Goal: Task Accomplishment & Management: Complete application form

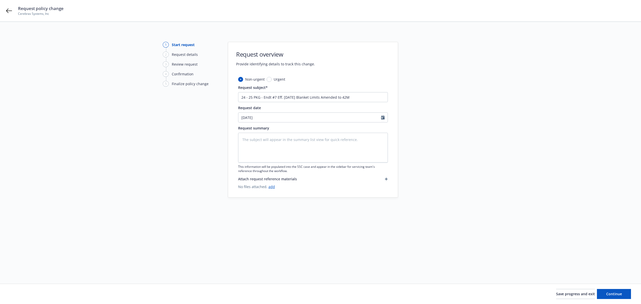
drag, startPoint x: 371, startPoint y: 101, endPoint x: 187, endPoint y: 71, distance: 186.1
drag, startPoint x: 187, startPoint y: 71, endPoint x: 356, endPoint y: 96, distance: 171.1
click at [356, 96] on input "24 - 25 PKG - Endt #7 Eff. [DATE] Blanket Limits Amended to 42M" at bounding box center [313, 97] width 150 height 10
drag, startPoint x: 356, startPoint y: 96, endPoint x: 181, endPoint y: 91, distance: 175.8
drag, startPoint x: 181, startPoint y: 91, endPoint x: 420, endPoint y: 83, distance: 239.2
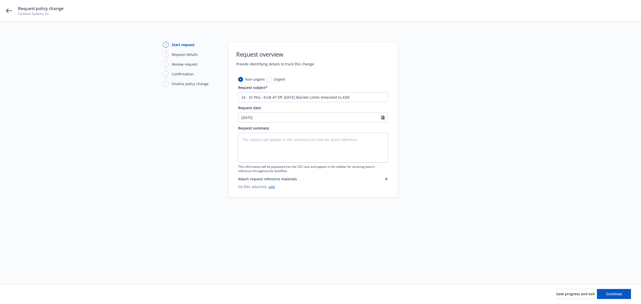
click at [420, 83] on div at bounding box center [443, 147] width 70 height 210
click at [350, 96] on input "24 - 25 PKG - Endt #7 Eff. [DATE] Blanket Limits Amended to 42M" at bounding box center [313, 97] width 150 height 10
drag, startPoint x: 270, startPoint y: 94, endPoint x: 203, endPoint y: 96, distance: 67.6
click at [203, 96] on div "1 Start request 2 Request details 3 Review request 4 Confirmation 5 Finalize po…" at bounding box center [320, 147] width 629 height 210
click at [311, 138] on textarea at bounding box center [313, 148] width 150 height 30
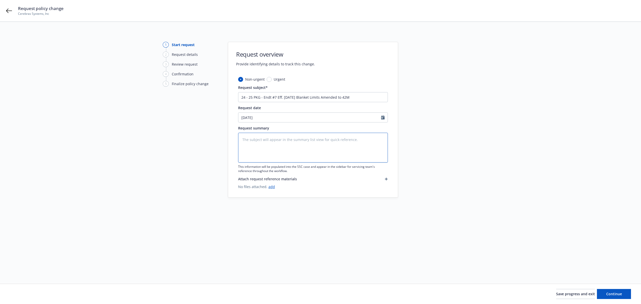
paste textarea "24 - 25 PKG - Endt #7 Eff. [DATE] Blanket Limits Amended to 42M"
type textarea "24 - 25 PKG - Endt #7 Eff. [DATE] Blanket Limits Amended to 42M"
type textarea "x"
type textarea "24 - 25 PKG - Endt #7 Eff. [DATE] Blanket Limits Amended to 42M"
type textarea "x"
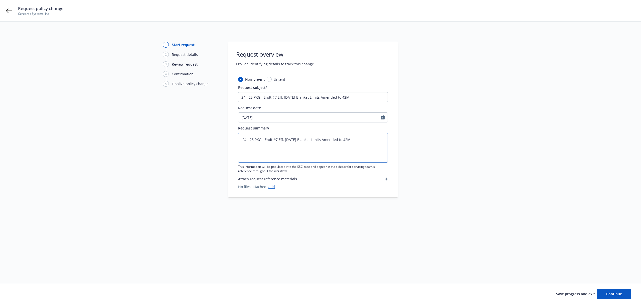
type textarea "24 - 25 PKG - Endt #7 Eff. [DATE] Blanket Limits Amended to 42M -"
type textarea "x"
type textarea "24 - 25 PKG - Endt #7 Eff. [DATE] Blanket Limits Amended to 42M -"
type textarea "x"
type textarea "24 - 25 PKG - Endt #7 Eff. [DATE] Blanket Limits Amended to 42M - N"
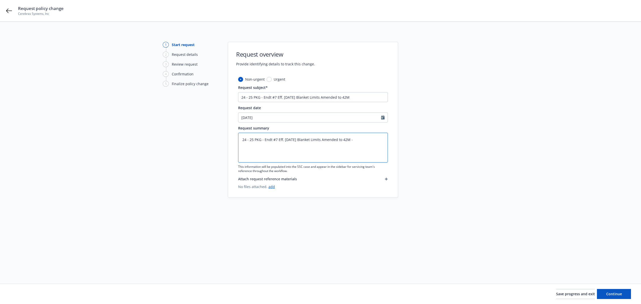
type textarea "x"
type textarea "24 - 25 PKG - Endt #7 Eff. [DATE] Blanket Limits Amended to 42M - No"
type textarea "x"
type textarea "24 - 25 PKG - Endt #7 Eff. [DATE] Blanket Limits Amended to 42M - No"
type textarea "x"
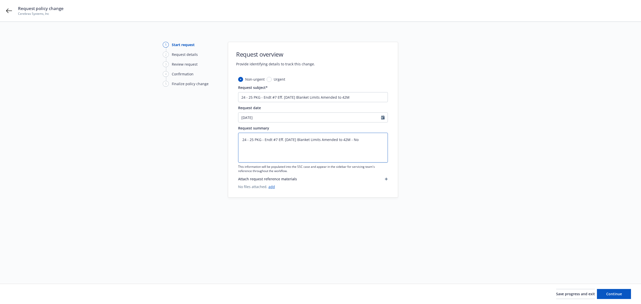
type textarea "24 - 25 PKG - Endt #7 Eff. [DATE] Blanket Limits Amended to 42M - No A"
type textarea "x"
type textarea "24 - 25 PKG - Endt #7 Eff. [DATE] Blanket Limits Amended to 42M - No AP"
type textarea "x"
type textarea "24 - 25 PKG - Endt #7 Eff. [DATE] Blanket Limits Amended to 42M - No AP"
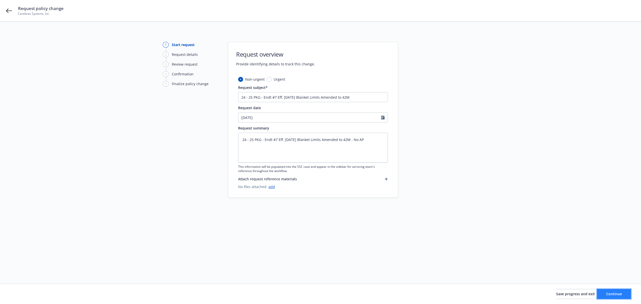
click at [620, 292] on span "Continue" at bounding box center [614, 293] width 16 height 5
type textarea "x"
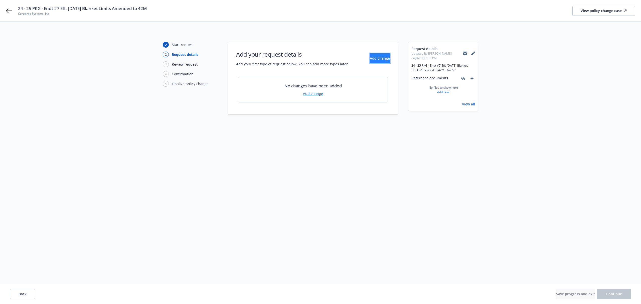
click at [370, 58] on span "Add change" at bounding box center [380, 58] width 20 height 5
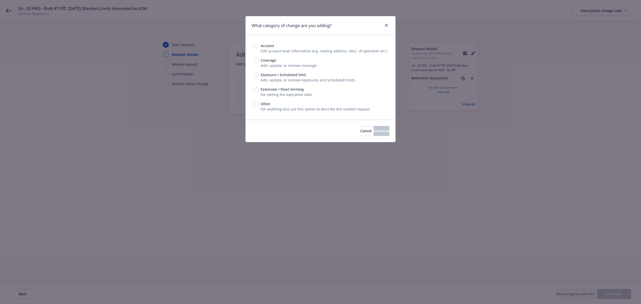
click at [272, 73] on span "Exposure / Scheduled limit" at bounding box center [283, 74] width 45 height 5
click at [259, 73] on input "Exposure / Scheduled limit" at bounding box center [256, 74] width 5 height 5
radio input "true"
click at [374, 133] on span "Continue" at bounding box center [382, 130] width 16 height 5
type textarea "x"
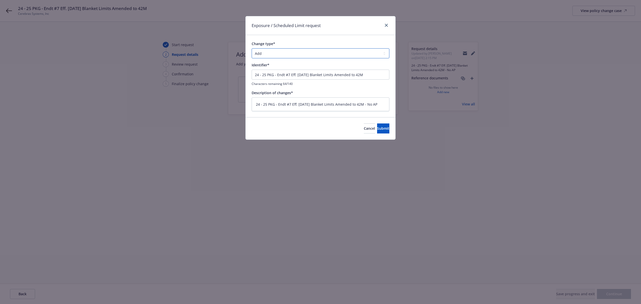
click at [315, 53] on select "Add Audit Change Remove" at bounding box center [321, 53] width 138 height 10
select select "CHANGE"
click at [252, 49] on select "Add Audit Change Remove" at bounding box center [321, 53] width 138 height 10
click at [377, 126] on button "Submit" at bounding box center [383, 128] width 12 height 10
type textarea "x"
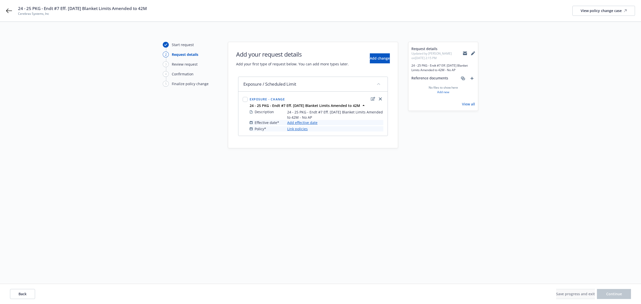
click at [299, 122] on link "Add effective date" at bounding box center [302, 122] width 30 height 5
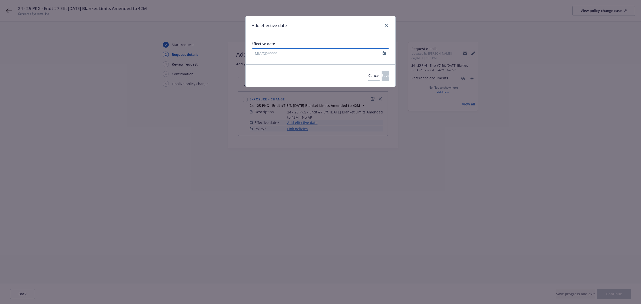
click at [295, 57] on div at bounding box center [321, 53] width 138 height 10
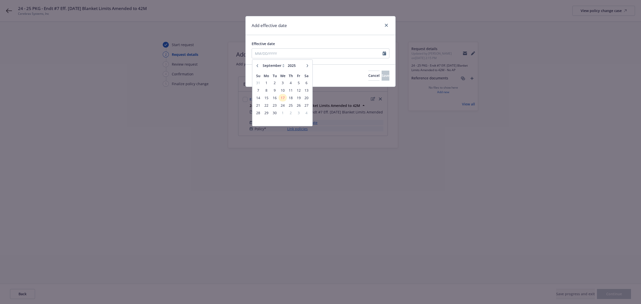
click at [257, 65] on icon "button" at bounding box center [257, 65] width 3 height 3
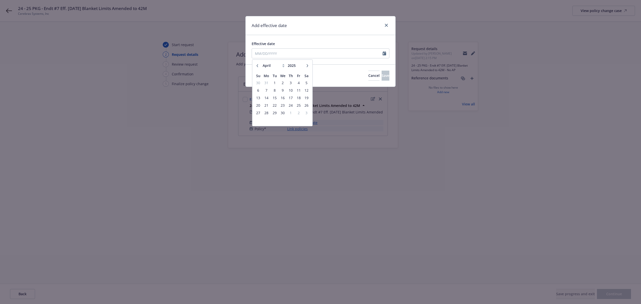
click at [257, 65] on icon "button" at bounding box center [257, 65] width 3 height 3
select select "3"
click at [264, 103] on span "17" at bounding box center [267, 105] width 8 height 6
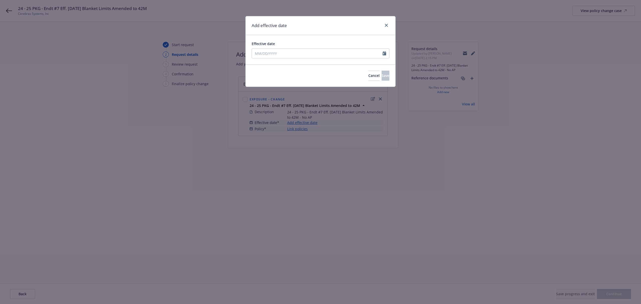
type input "[DATE]"
click at [382, 76] on span "Save" at bounding box center [386, 75] width 8 height 5
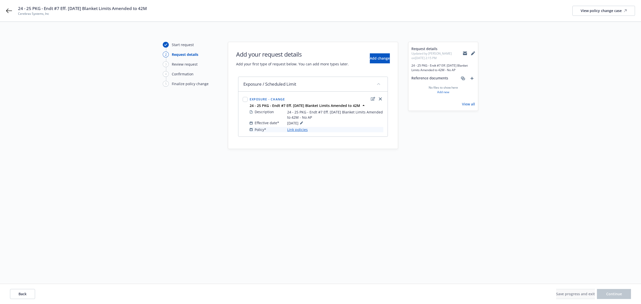
click at [299, 128] on link "Link policies" at bounding box center [297, 129] width 21 height 5
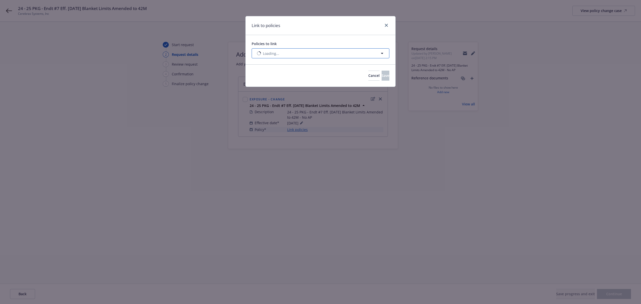
click at [294, 49] on button "Loading..." at bounding box center [321, 53] width 138 height 10
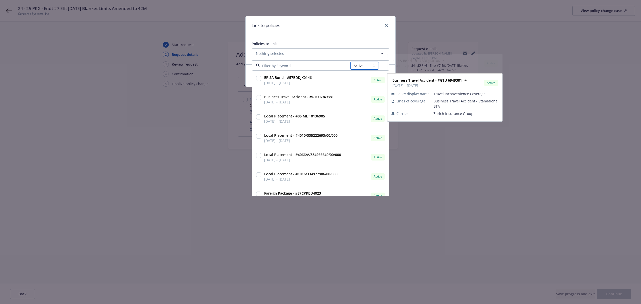
click at [366, 65] on select "All Active Upcoming Expired Cancelled" at bounding box center [364, 66] width 29 height 8
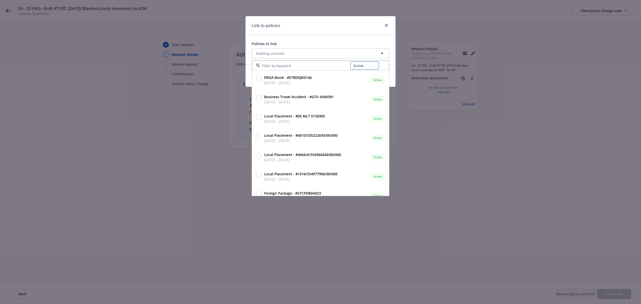
select select "EXPIRED"
click at [350, 62] on select "All Active Upcoming Expired Cancelled" at bounding box center [364, 66] width 29 height 8
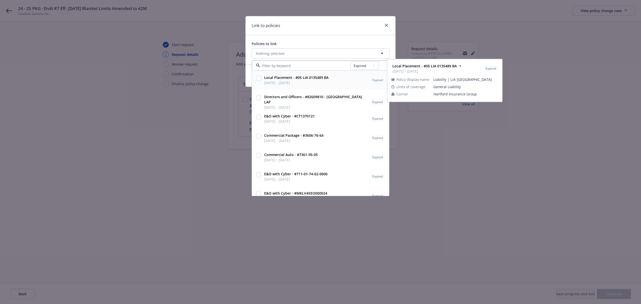
click at [287, 67] on input at bounding box center [305, 65] width 90 height 5
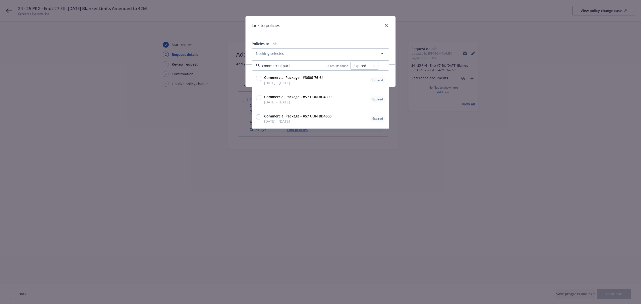
type input "commercial packa"
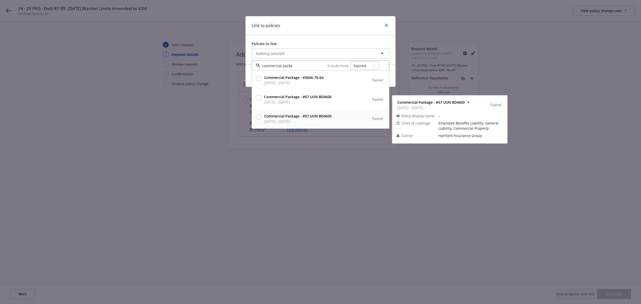
click at [290, 122] on span "[DATE] - [DATE]" at bounding box center [297, 121] width 67 height 5
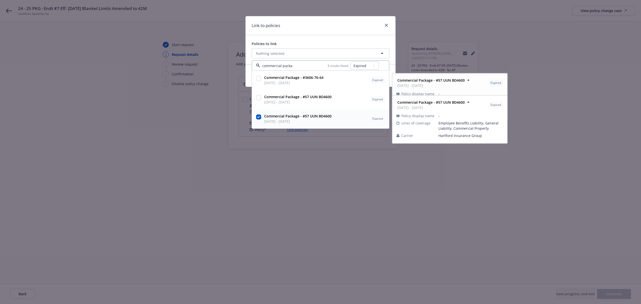
checkbox input "true"
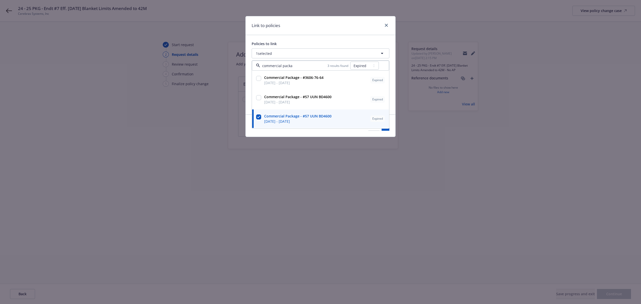
type input "commercial packa"
click at [374, 187] on div "Link to policies Policies to link 1 selected commercial packa 3 results found A…" at bounding box center [320, 152] width 641 height 304
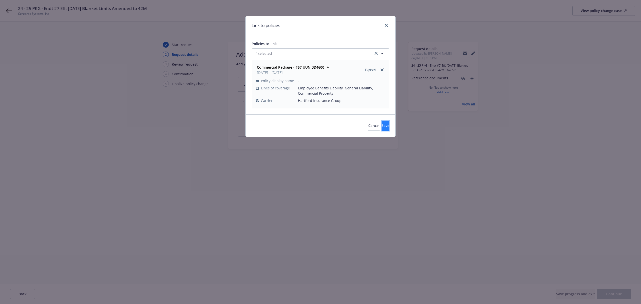
click at [382, 123] on button "Save" at bounding box center [386, 126] width 8 height 10
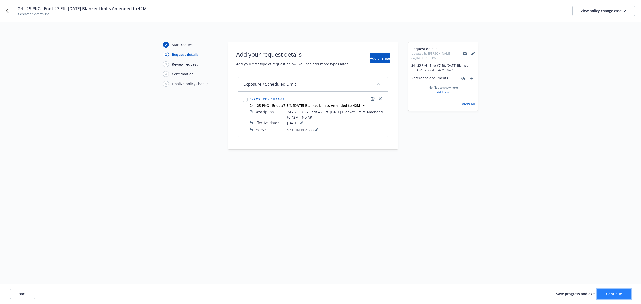
click at [605, 292] on button "Continue" at bounding box center [614, 294] width 34 height 10
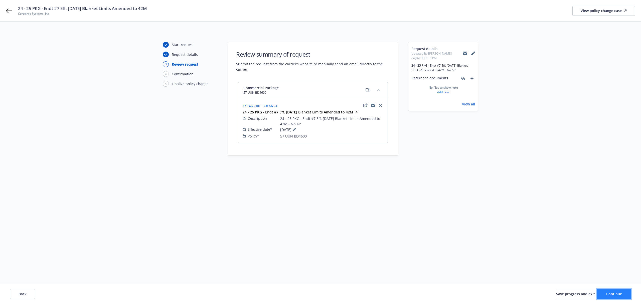
click at [624, 294] on button "Continue" at bounding box center [614, 294] width 34 height 10
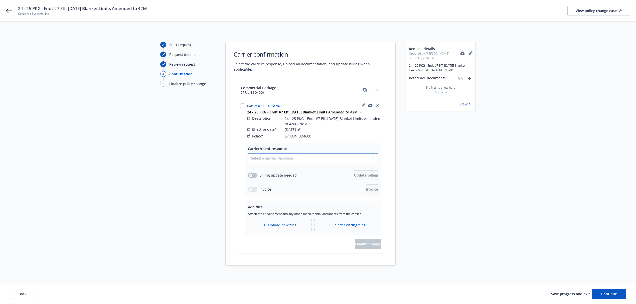
click at [272, 153] on select "Select a carrier response Accepted Accepted with revision No endorsement needed…" at bounding box center [313, 158] width 130 height 10
select select "ACCEPTED"
click at [248, 153] on select "Select a carrier response Accepted Accepted with revision No endorsement needed…" at bounding box center [313, 158] width 130 height 10
click at [278, 212] on span "Attach the endorsement and any other supplemental documents from the carrier." at bounding box center [313, 214] width 130 height 4
click at [262, 226] on div "Upload new files" at bounding box center [279, 225] width 63 height 14
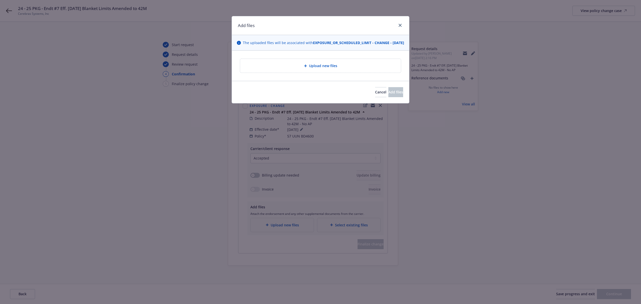
click at [253, 69] on div "Upload new files" at bounding box center [320, 66] width 153 height 6
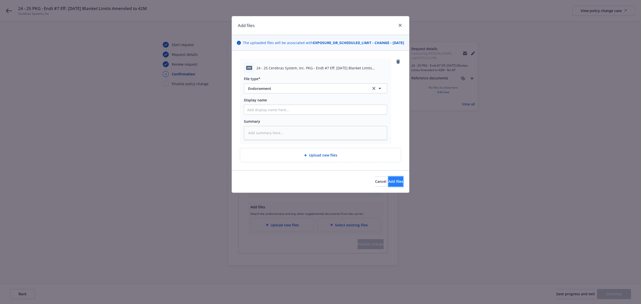
click at [390, 183] on button "Add files" at bounding box center [395, 181] width 15 height 10
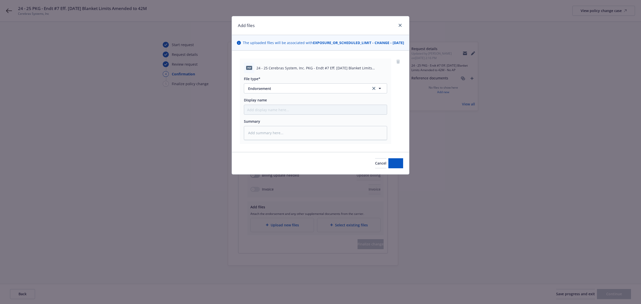
type textarea "x"
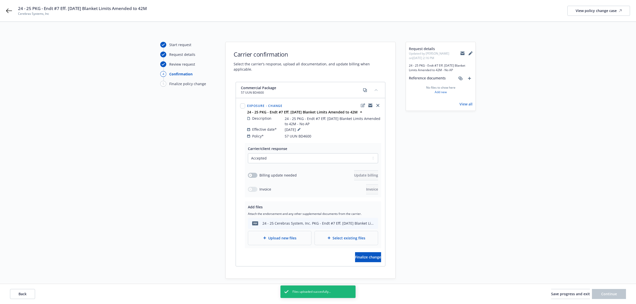
click at [368, 246] on div "Carrier/client response Select a carrier response Accepted Accepted with revisi…" at bounding box center [310, 204] width 149 height 123
click at [369, 252] on button "Finalize change" at bounding box center [368, 257] width 26 height 10
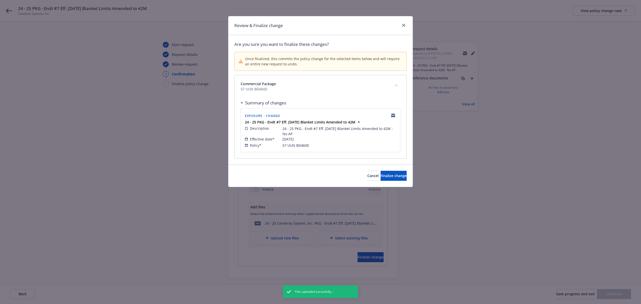
click at [383, 184] on div "Cancel Finalize change" at bounding box center [320, 175] width 184 height 22
click at [381, 174] on span "Finalize change" at bounding box center [394, 175] width 26 height 5
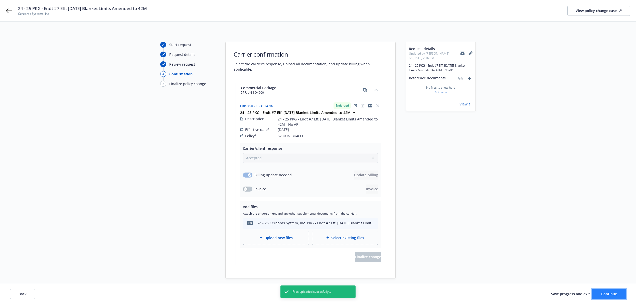
click at [600, 292] on button "Continue" at bounding box center [609, 294] width 34 height 10
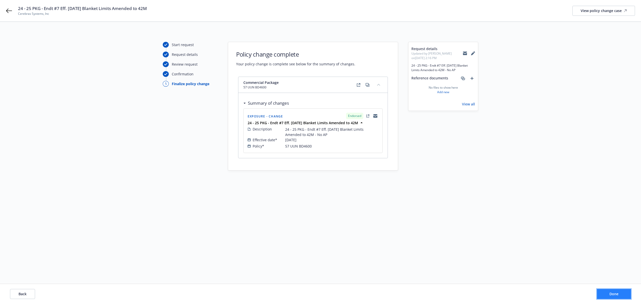
click at [617, 291] on button "Done" at bounding box center [614, 294] width 34 height 10
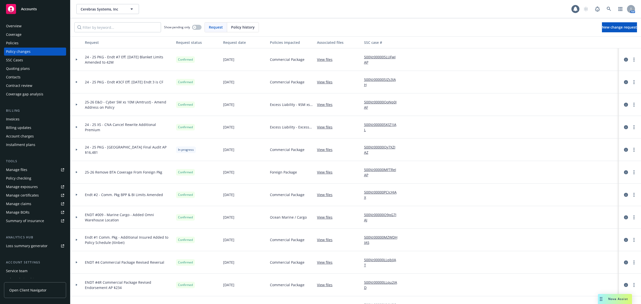
click at [27, 43] on div "Policies" at bounding box center [35, 43] width 58 height 8
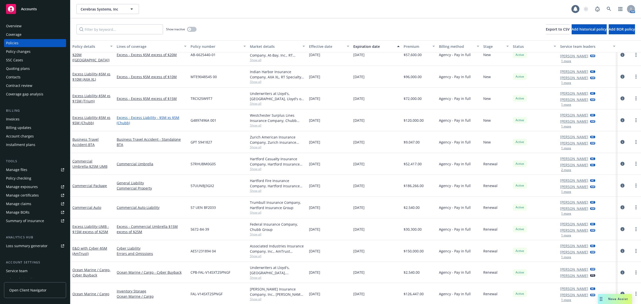
scroll to position [292, 0]
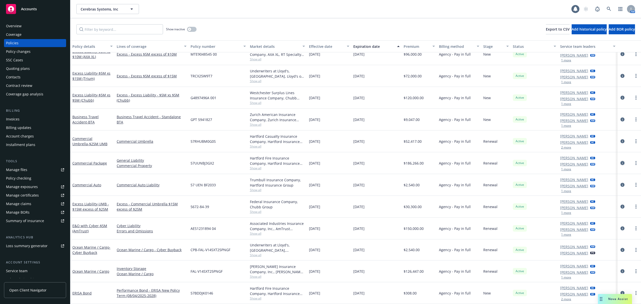
click at [620, 162] on icon "circleInformation" at bounding box center [622, 163] width 4 height 4
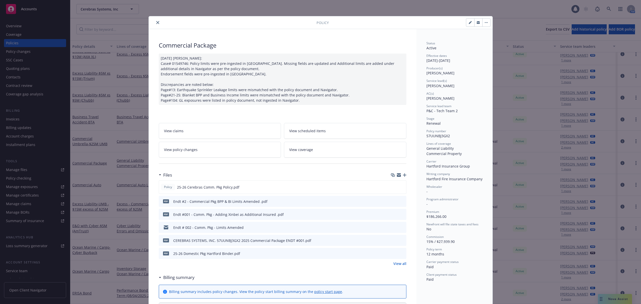
click at [156, 23] on icon "close" at bounding box center [157, 22] width 3 height 3
